Goal: Task Accomplishment & Management: Manage account settings

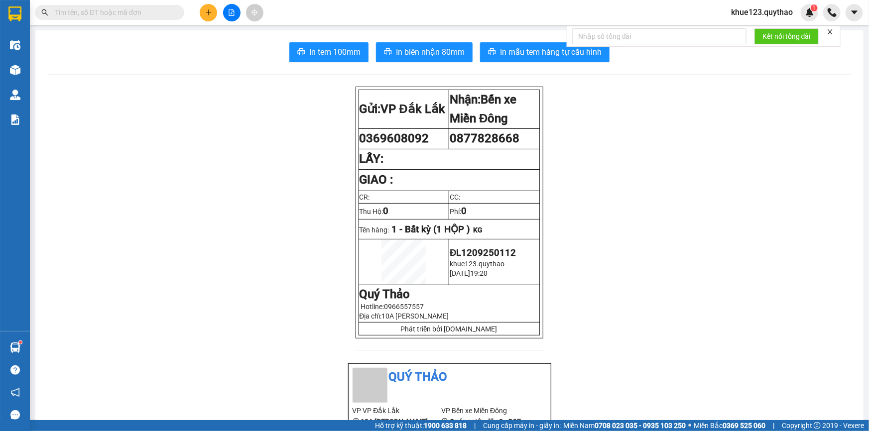
click at [757, 10] on span "khue123.quythao" at bounding box center [762, 12] width 78 height 12
click at [761, 31] on span "Đăng xuất" at bounding box center [766, 30] width 57 height 11
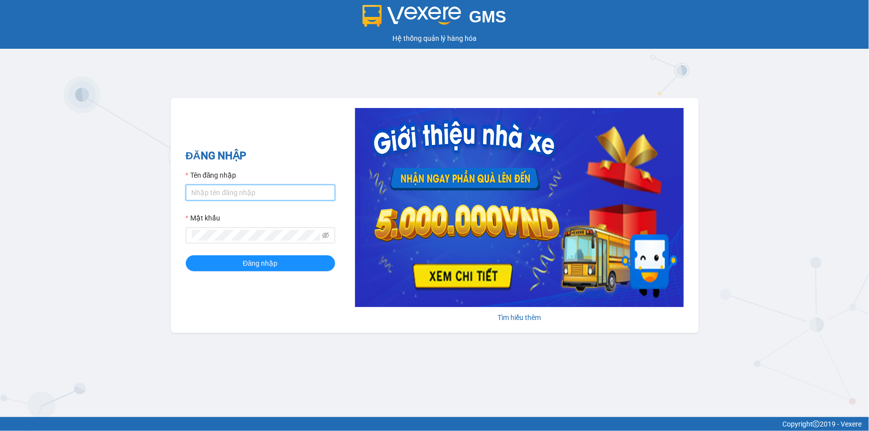
click at [250, 190] on input "Tên đăng nhập" at bounding box center [260, 193] width 149 height 16
type input "T"
drag, startPoint x: 261, startPoint y: 189, endPoint x: 230, endPoint y: 195, distance: 31.4
click at [230, 195] on input "thily.quythaoLy123456" at bounding box center [260, 193] width 149 height 16
type input "thily.quythao"
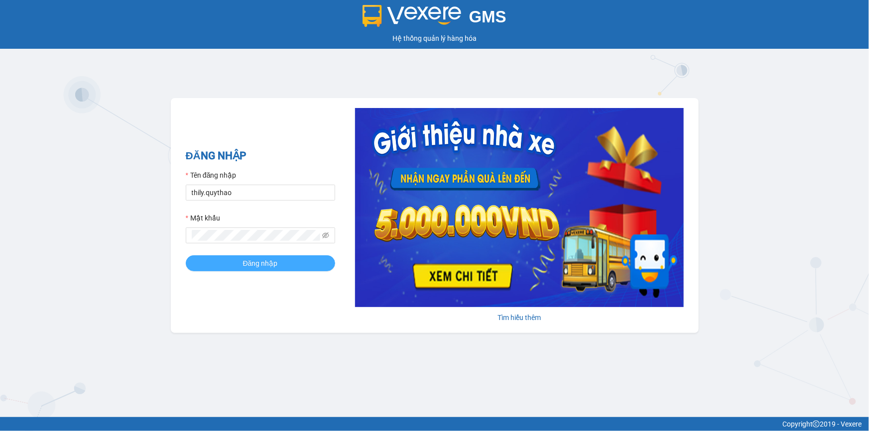
click at [265, 262] on span "Đăng nhập" at bounding box center [260, 263] width 35 height 11
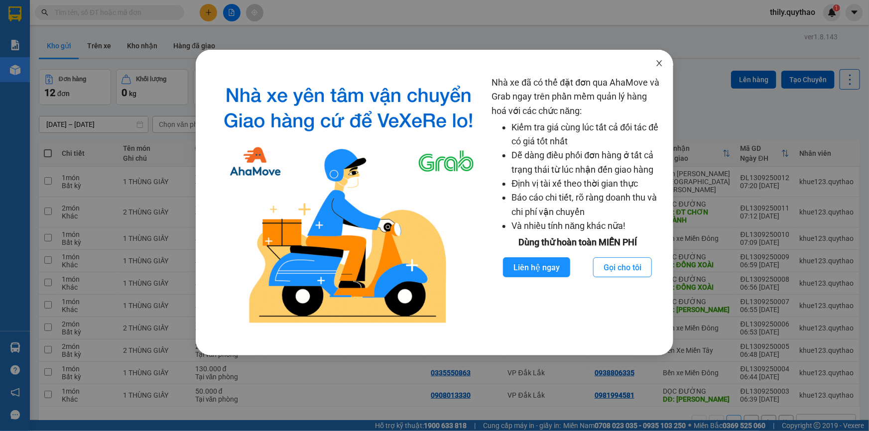
click at [657, 65] on icon "close" at bounding box center [659, 63] width 8 height 8
